Goal: Task Accomplishment & Management: Manage account settings

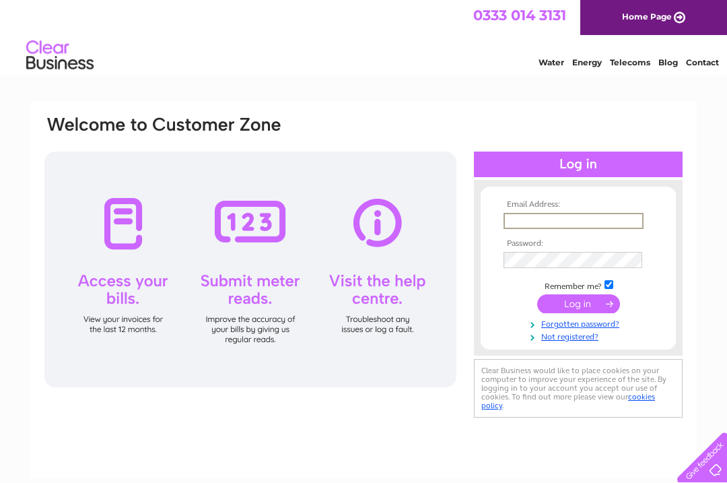
type input "ismayrobert@gmail.com"
click at [578, 304] on input "submit" at bounding box center [578, 303] width 83 height 19
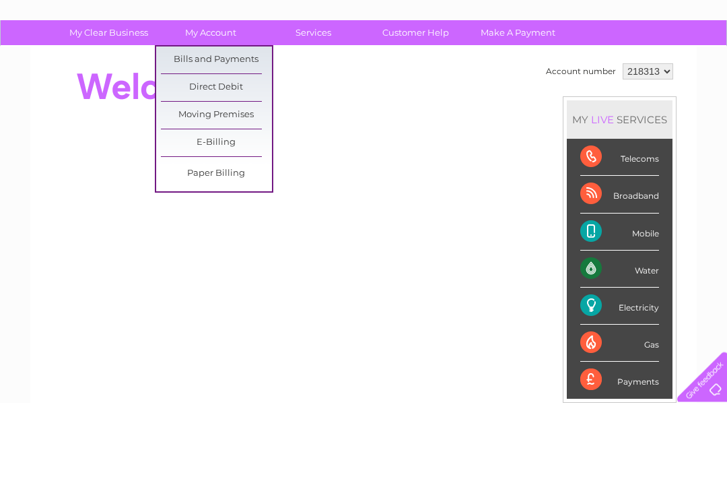
click at [230, 127] on link "Bills and Payments" at bounding box center [216, 140] width 111 height 27
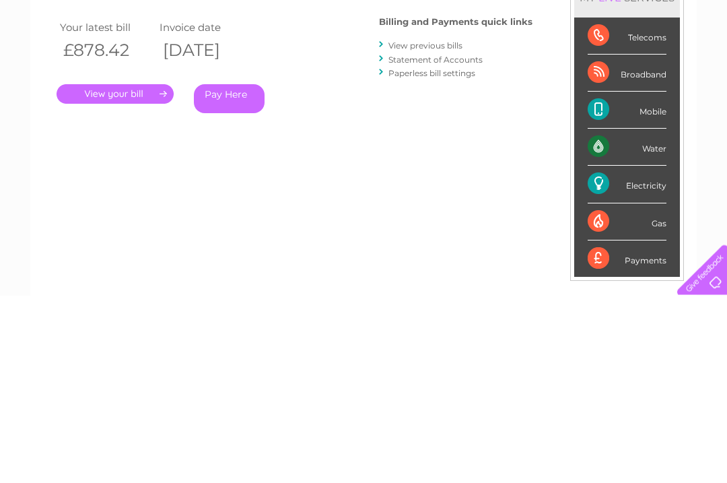
scroll to position [32, 0]
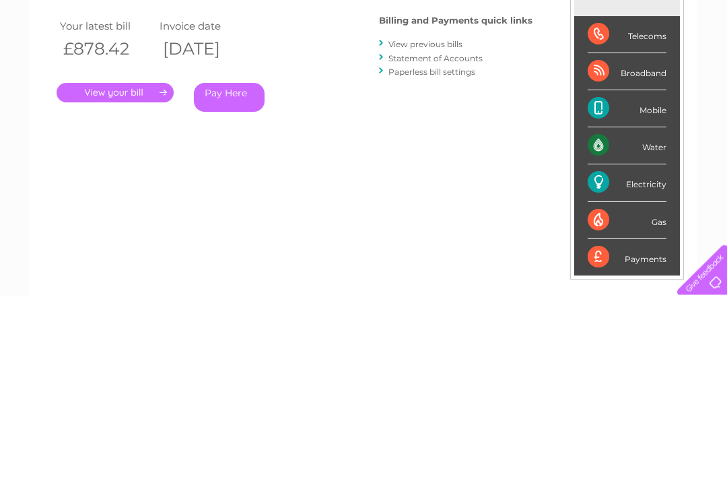
click at [121, 271] on link "." at bounding box center [115, 281] width 117 height 20
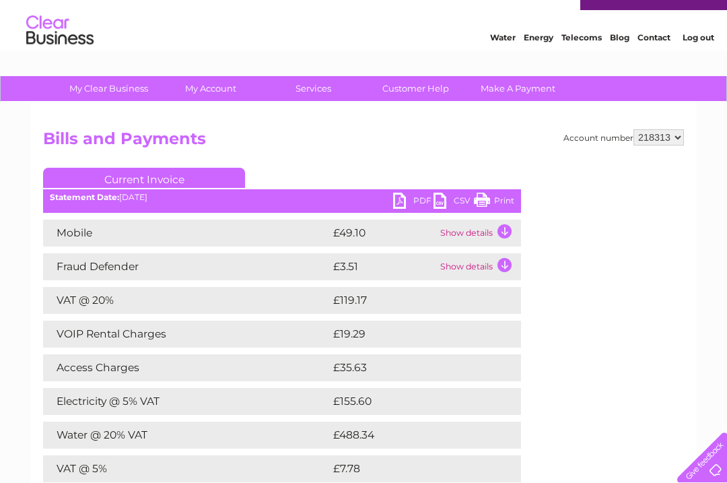
scroll to position [24, 0]
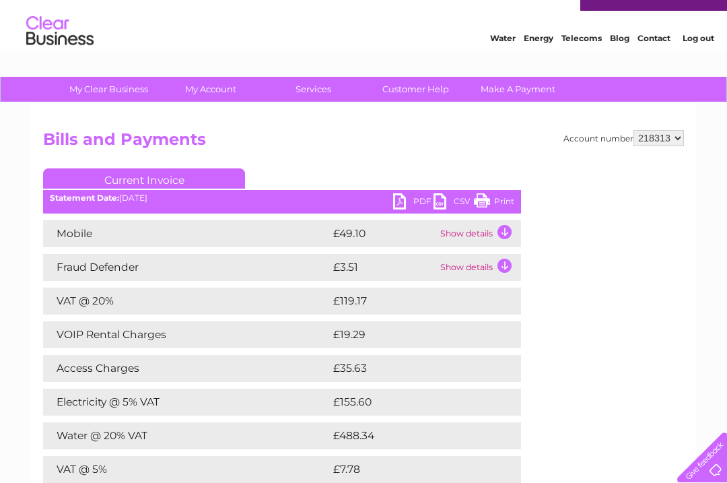
click at [409, 198] on link "PDF" at bounding box center [413, 203] width 40 height 20
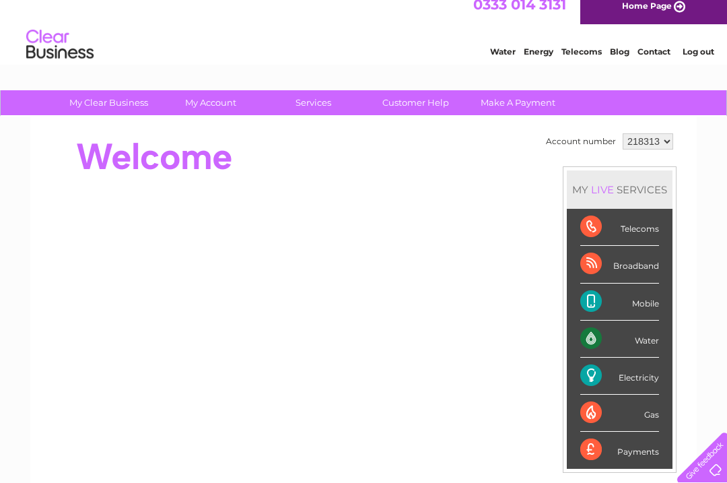
scroll to position [10, 0]
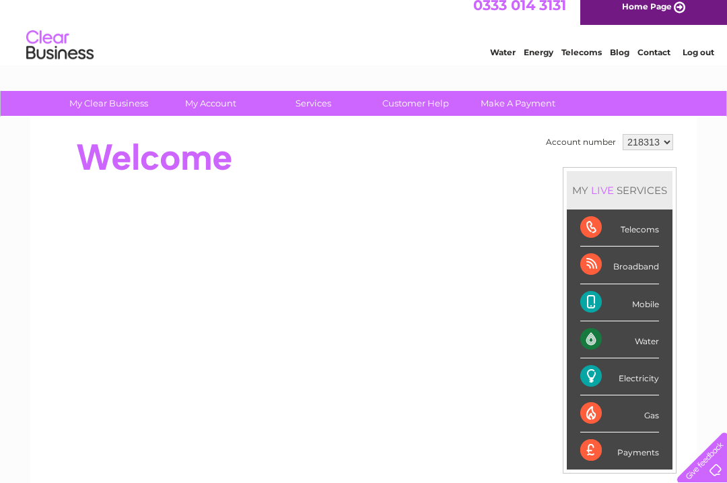
click at [709, 49] on link "Log out" at bounding box center [699, 52] width 32 height 10
